Goal: Task Accomplishment & Management: Manage account settings

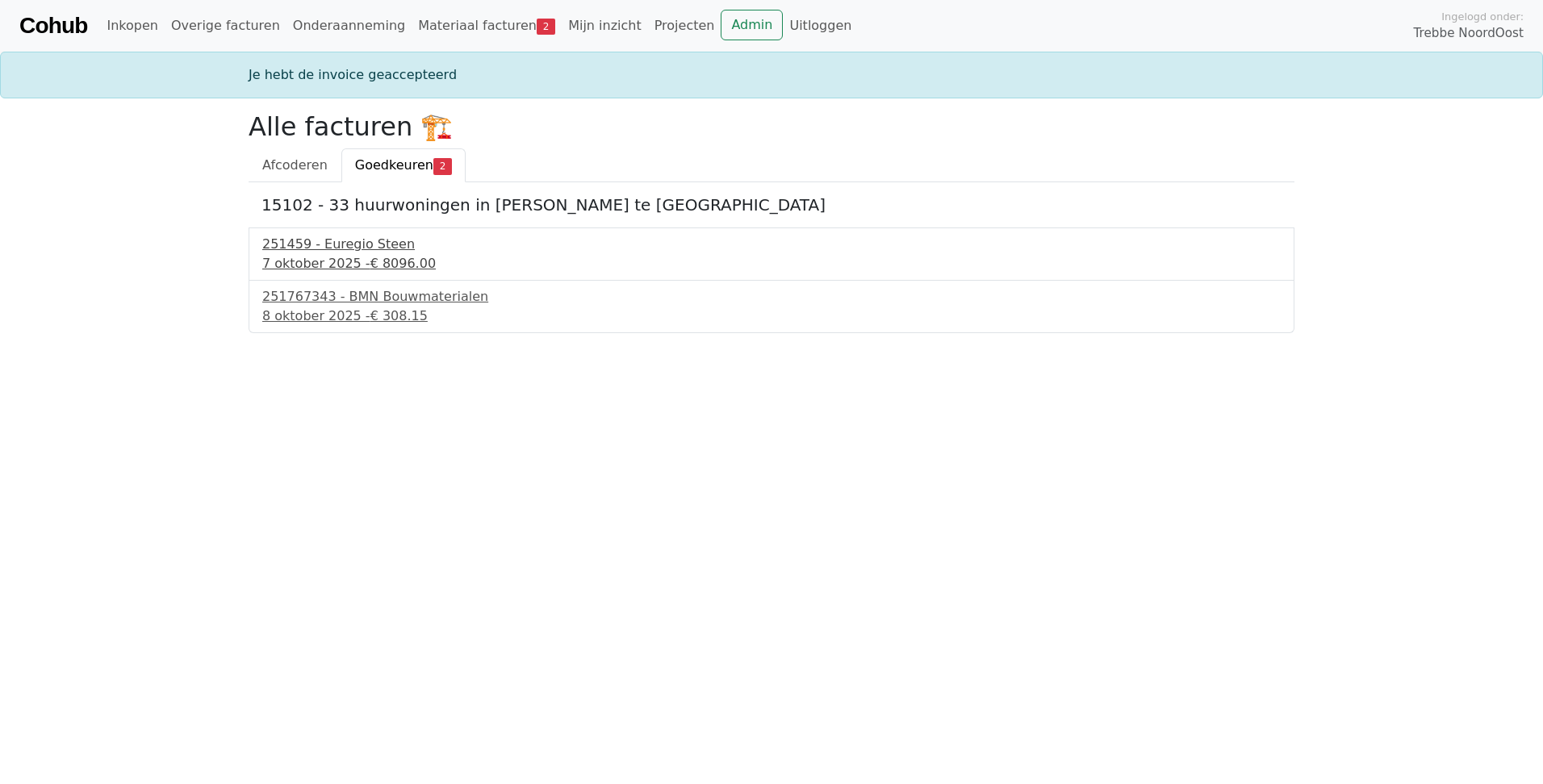
click at [341, 246] on div "251459 - Euregio Steen" at bounding box center [771, 244] width 1018 height 19
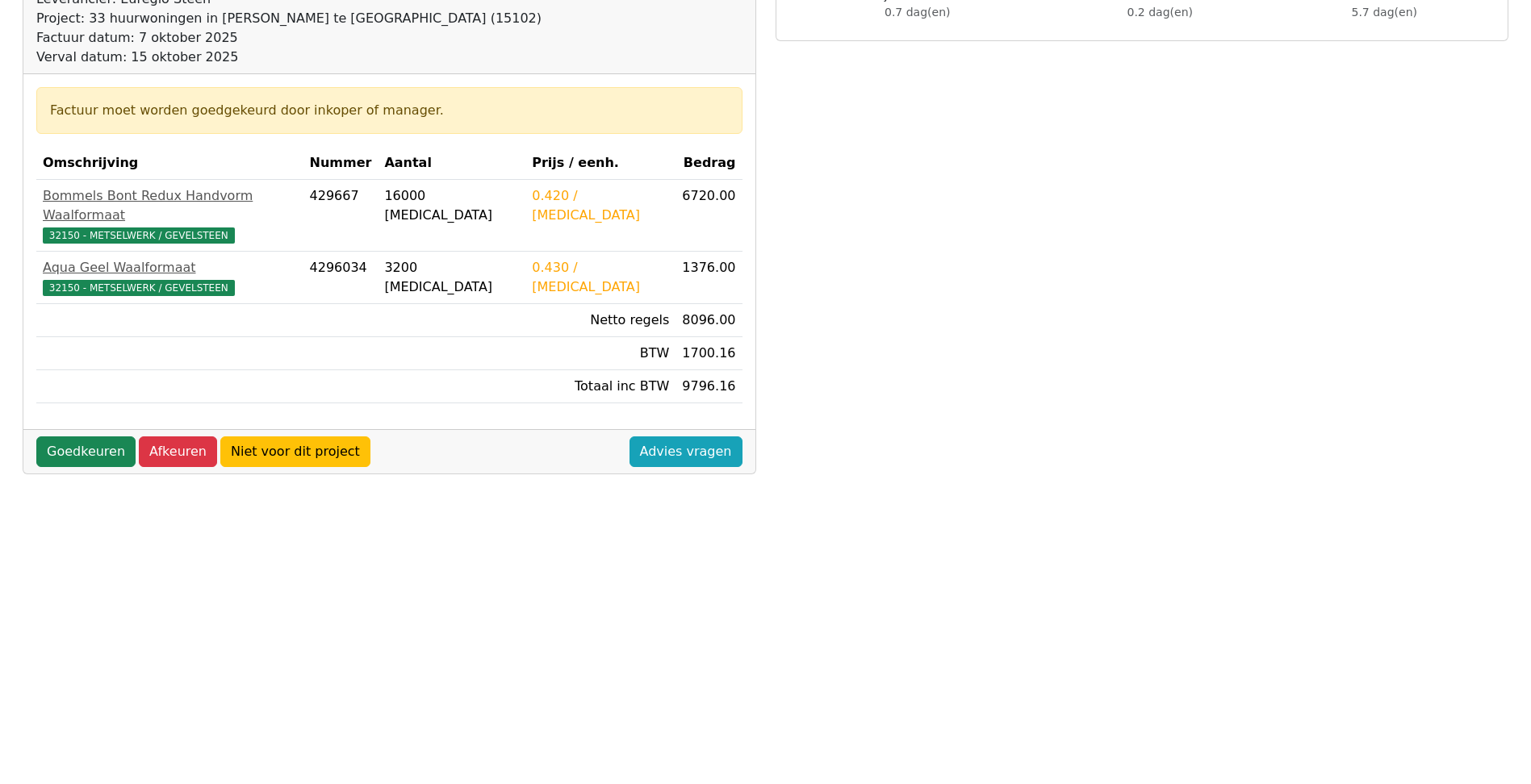
scroll to position [322, 0]
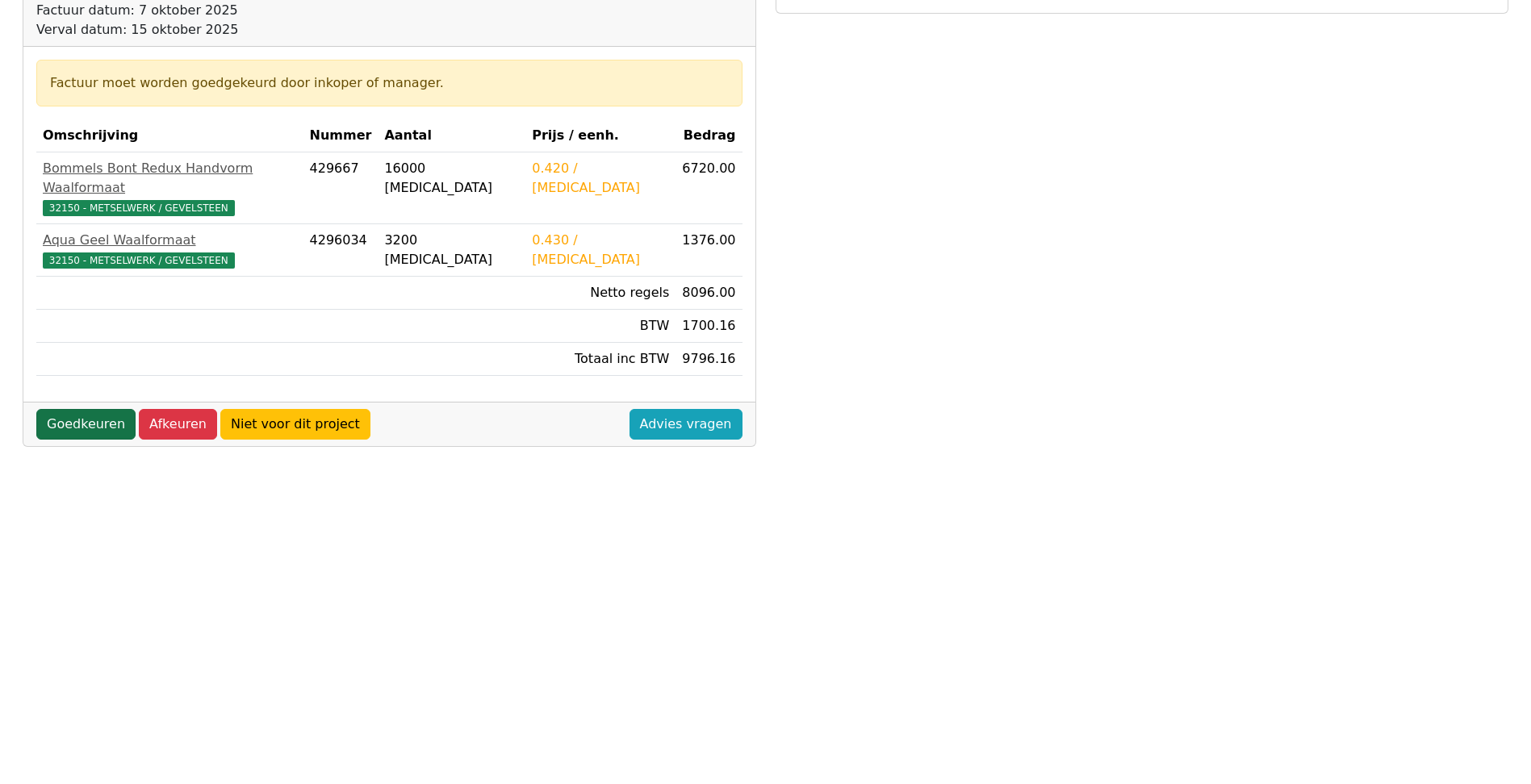
click at [109, 409] on link "Goedkeuren" at bounding box center [86, 425] width 99 height 31
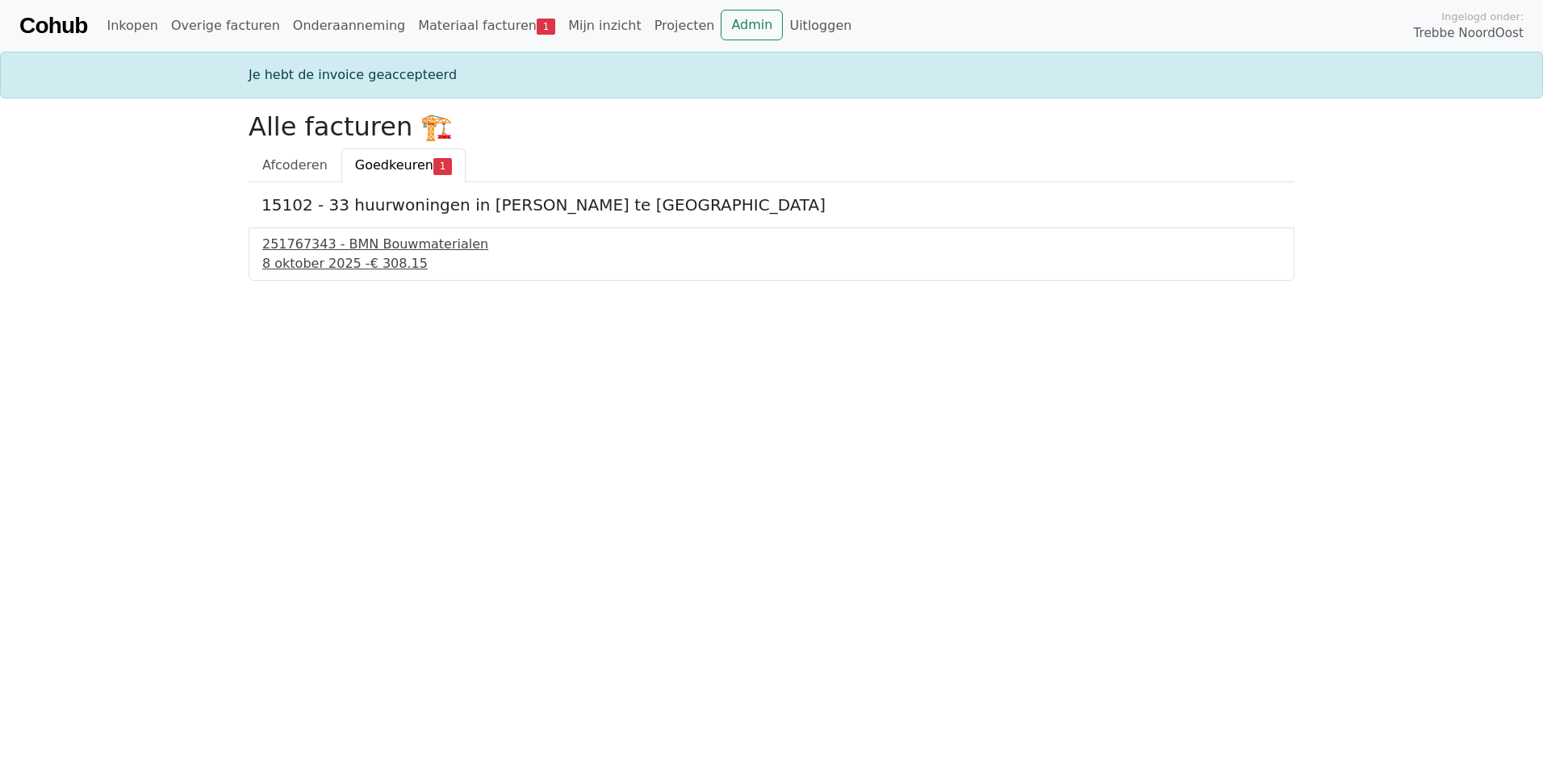
click at [416, 247] on div "251767343 - BMN Bouwmaterialen" at bounding box center [771, 244] width 1018 height 19
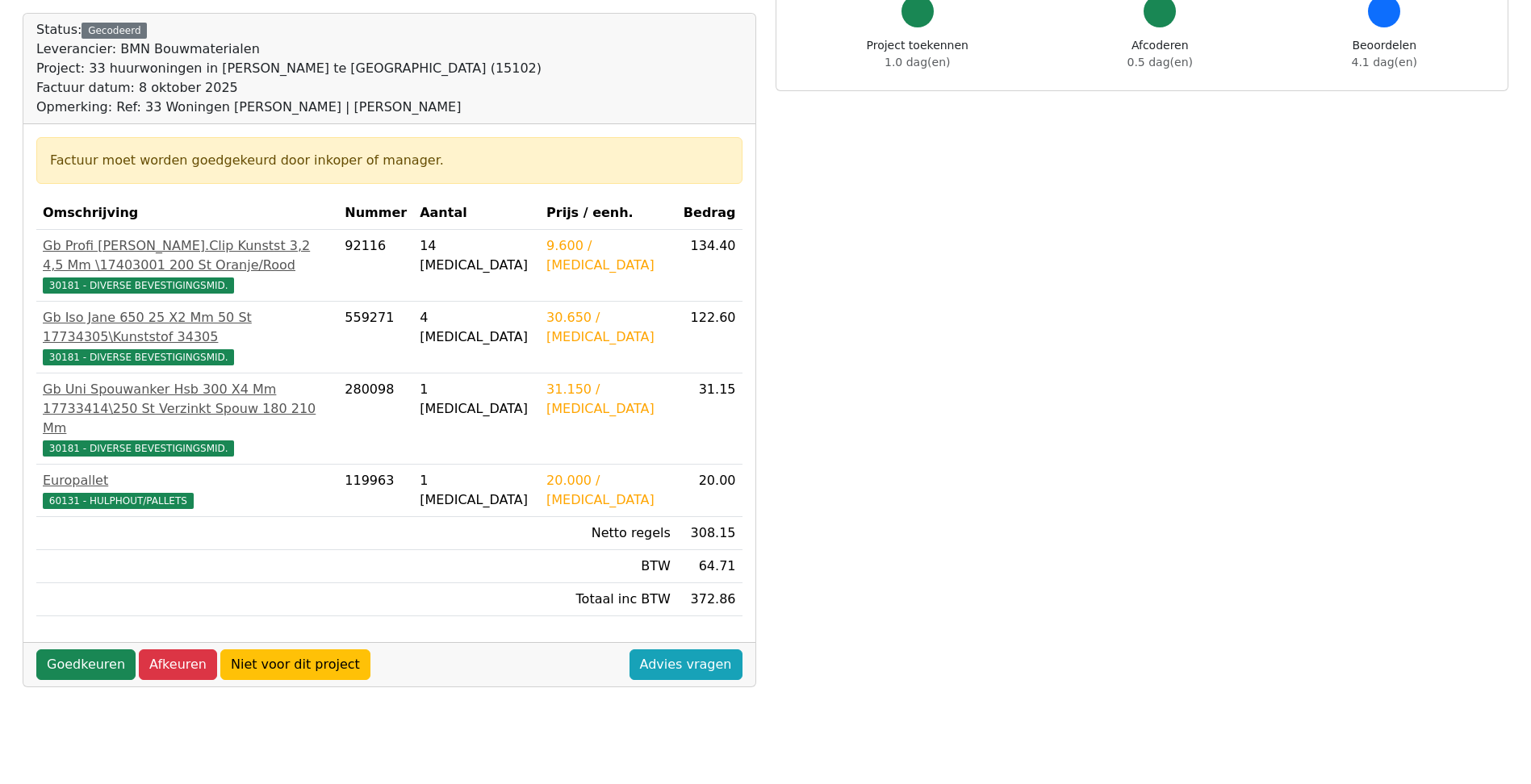
scroll to position [162, 0]
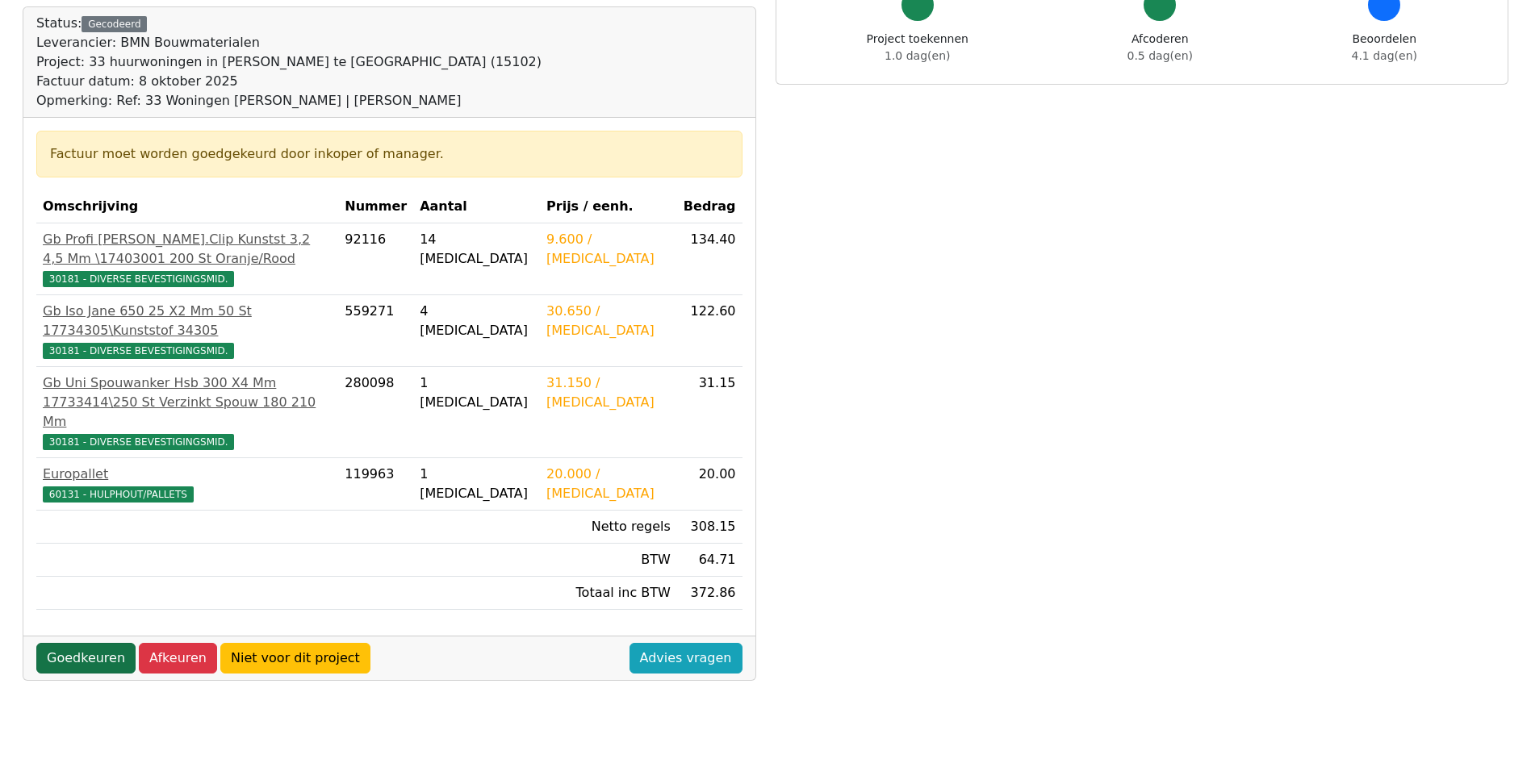
click at [77, 643] on link "Goedkeuren" at bounding box center [86, 658] width 99 height 31
